Goal: Find specific page/section: Find specific page/section

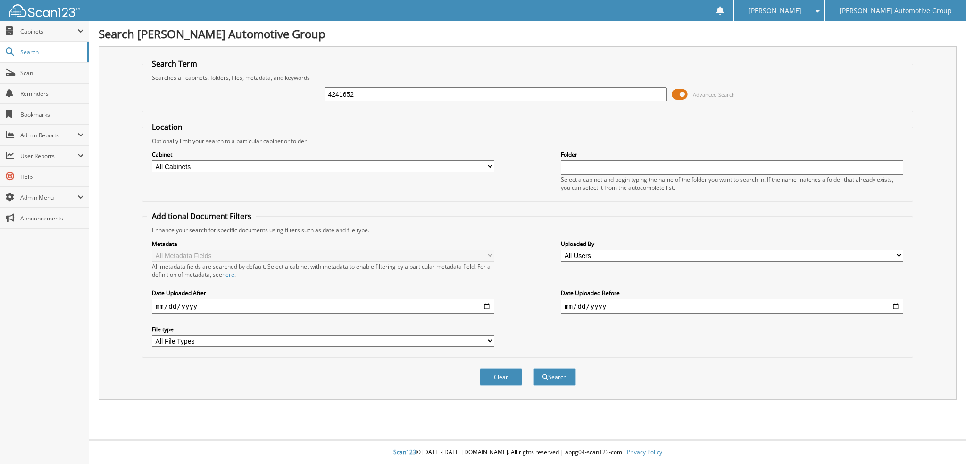
drag, startPoint x: 333, startPoint y: 92, endPoint x: 328, endPoint y: 92, distance: 5.2
click at [332, 92] on input "4241652" at bounding box center [496, 94] width 342 height 14
click at [287, 91] on div "4241652 Advanced Search" at bounding box center [527, 94] width 761 height 25
click at [331, 90] on input "4241652" at bounding box center [496, 94] width 342 height 14
type input "4241652"
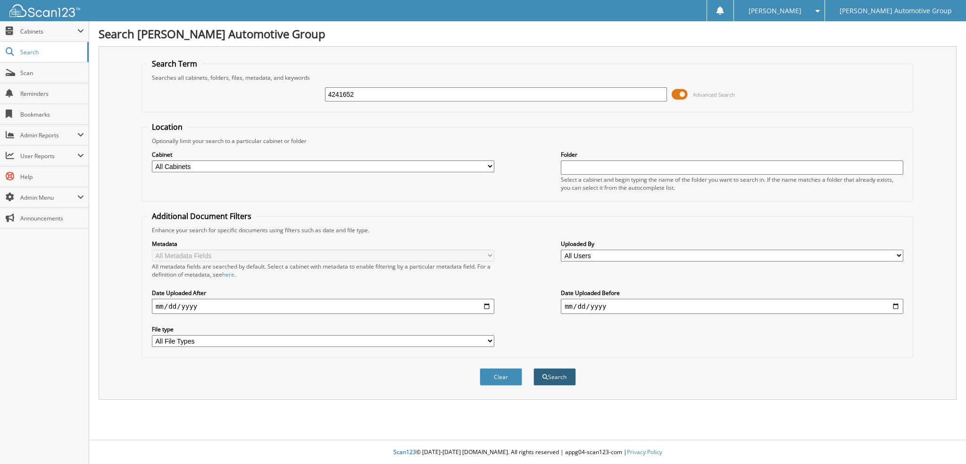
click at [559, 368] on button "Search" at bounding box center [554, 376] width 42 height 17
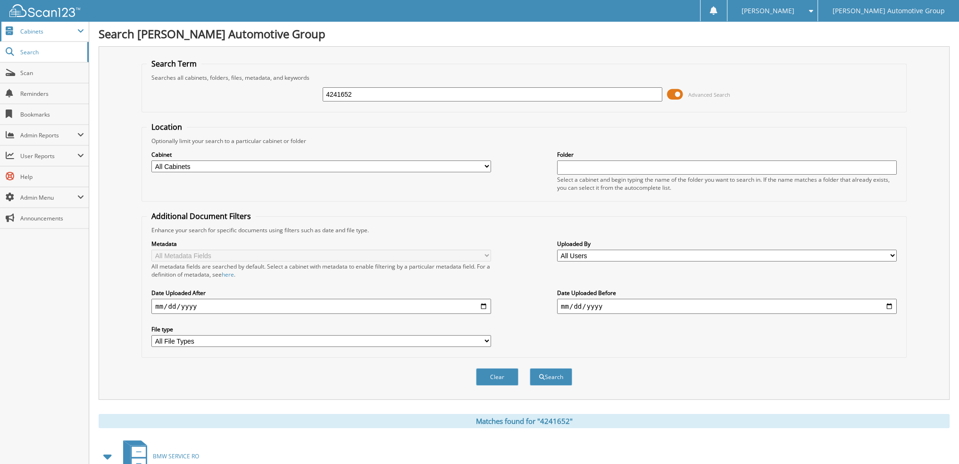
click at [34, 28] on span "Cabinets" at bounding box center [48, 31] width 57 height 8
click at [28, 33] on span "Cabinets" at bounding box center [48, 31] width 57 height 8
